Goal: Check status: Check status

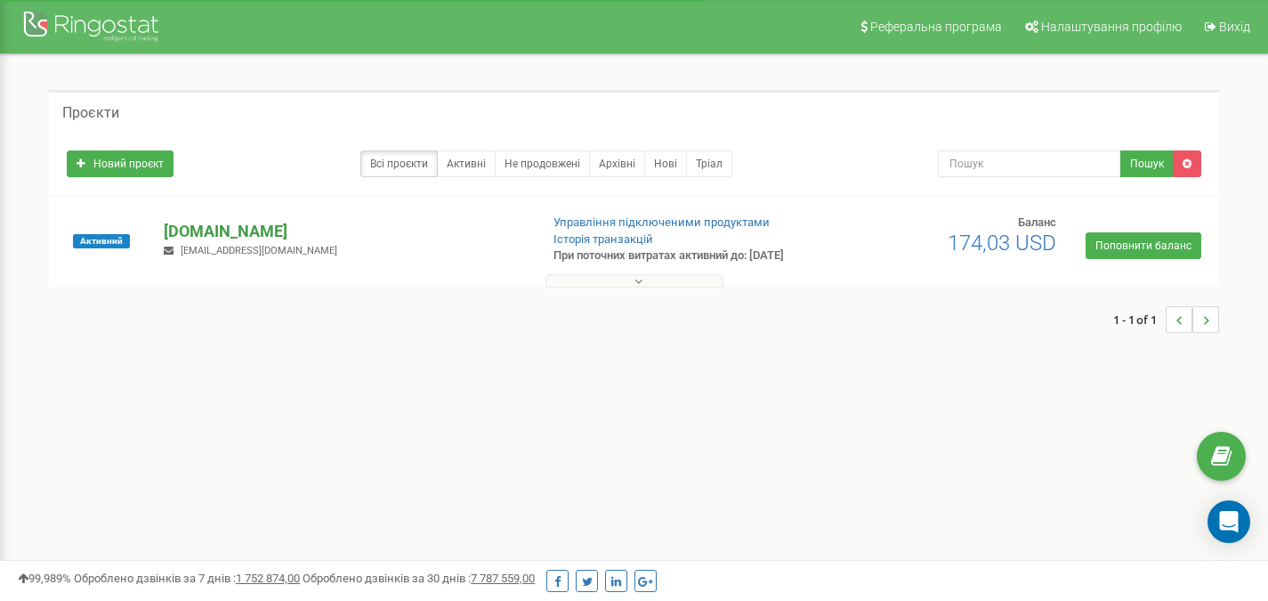
click at [218, 227] on p "[DOMAIN_NAME]" at bounding box center [344, 231] width 360 height 23
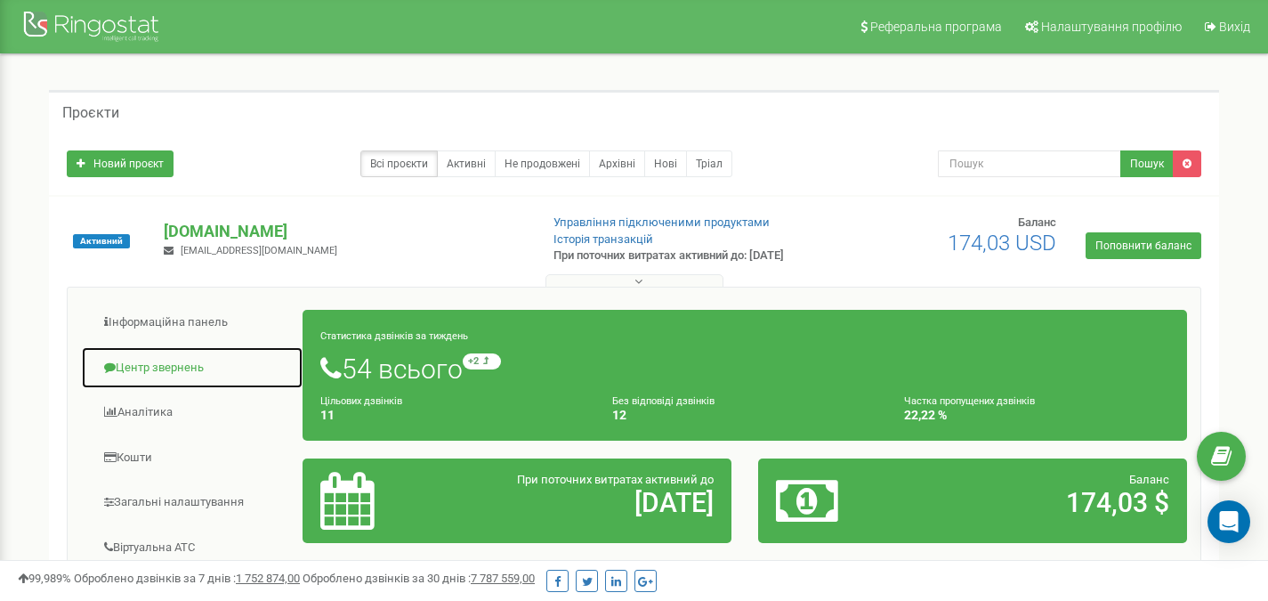
click at [160, 358] on link "Центр звернень" at bounding box center [192, 368] width 222 height 44
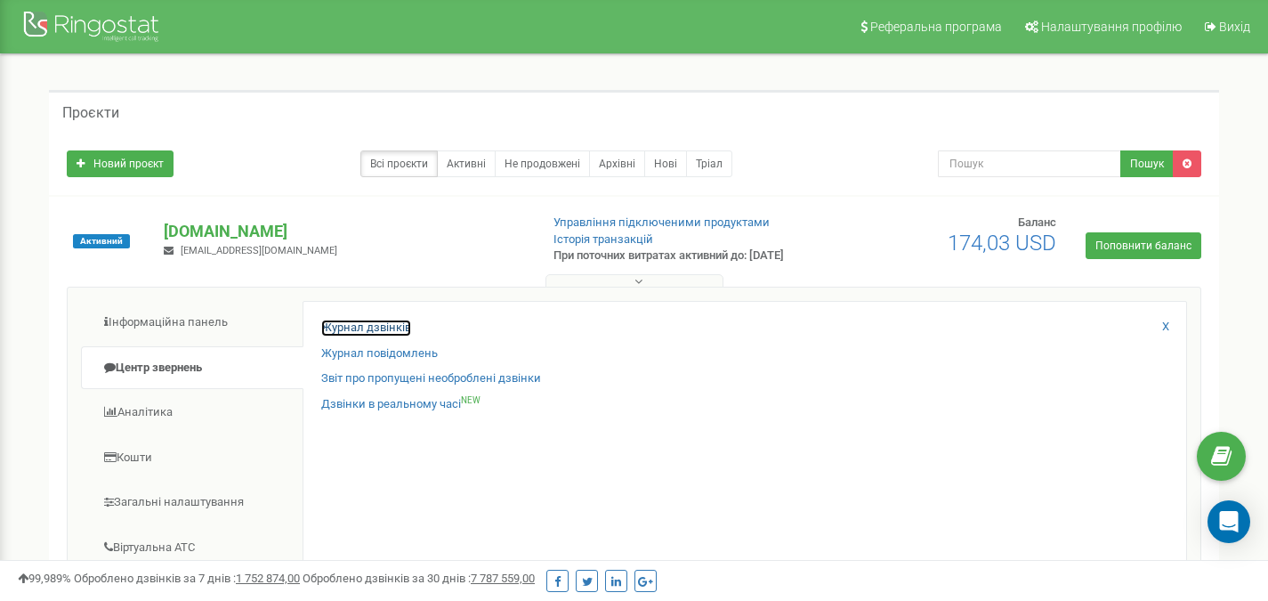
click at [361, 321] on link "Журнал дзвінків" at bounding box center [366, 327] width 90 height 17
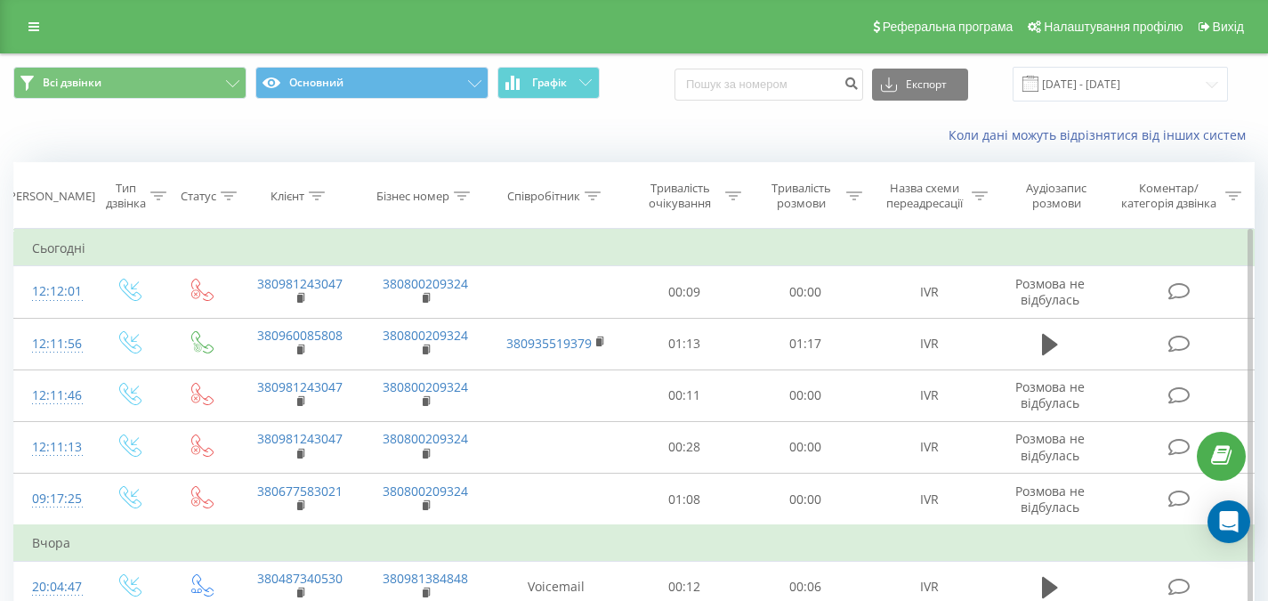
drag, startPoint x: 333, startPoint y: 286, endPoint x: 304, endPoint y: 260, distance: 38.4
click at [328, 245] on td "Сьогодні" at bounding box center [634, 248] width 1240 height 36
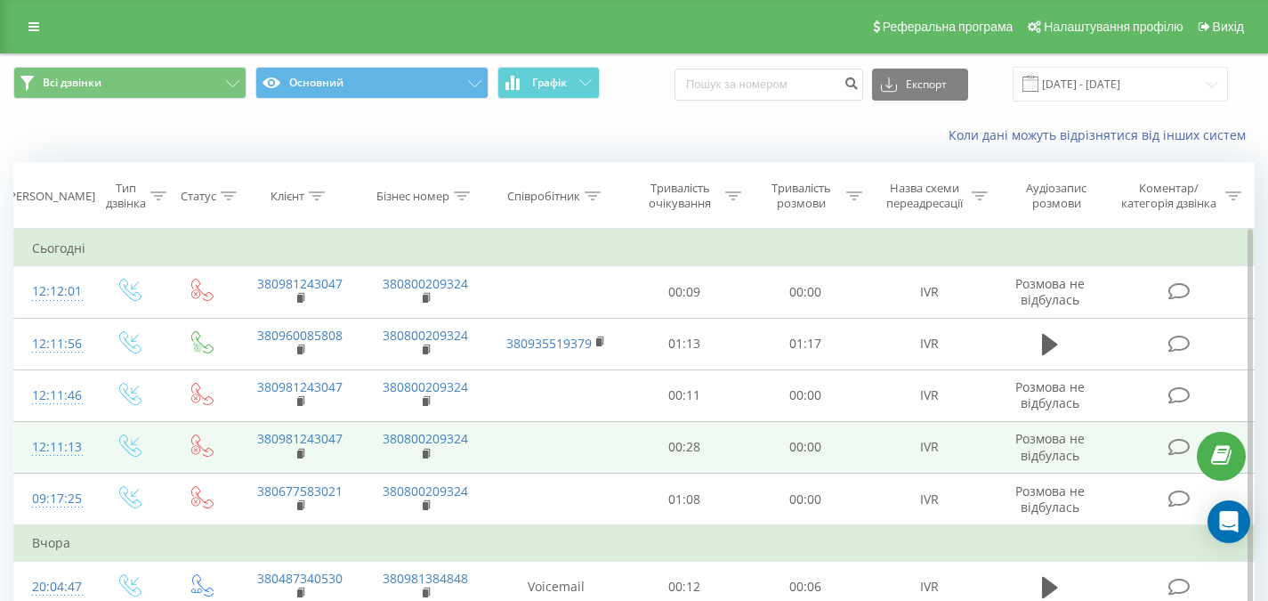
drag, startPoint x: 302, startPoint y: 299, endPoint x: 355, endPoint y: 422, distance: 133.5
click at [302, 299] on rect at bounding box center [299, 298] width 5 height 8
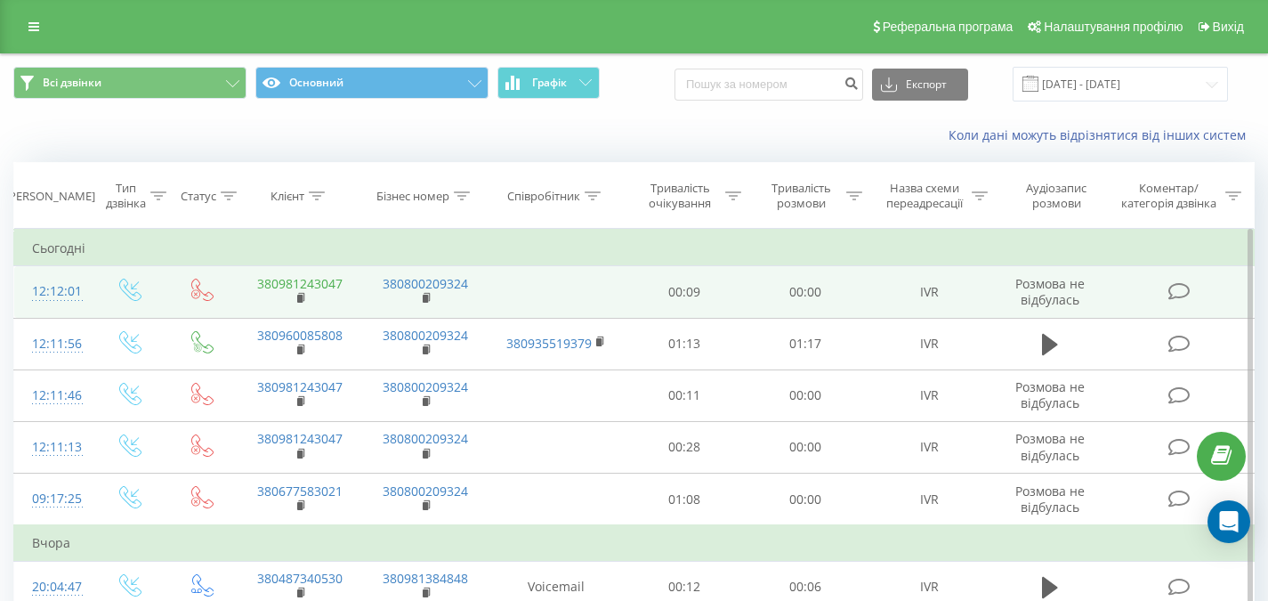
click at [325, 286] on link "380981243047" at bounding box center [299, 283] width 85 height 17
click at [301, 299] on rect at bounding box center [299, 298] width 5 height 8
